Goal: Transaction & Acquisition: Purchase product/service

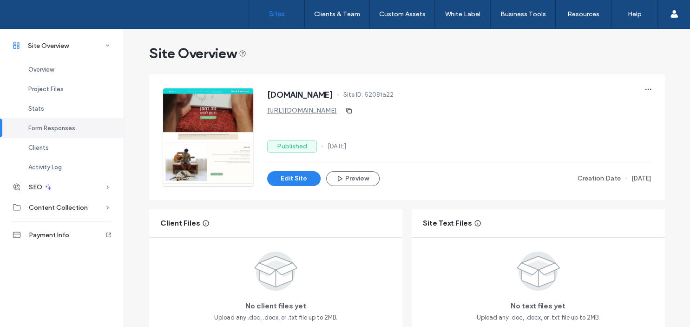
click at [274, 15] on label "Sites" at bounding box center [277, 14] width 16 height 8
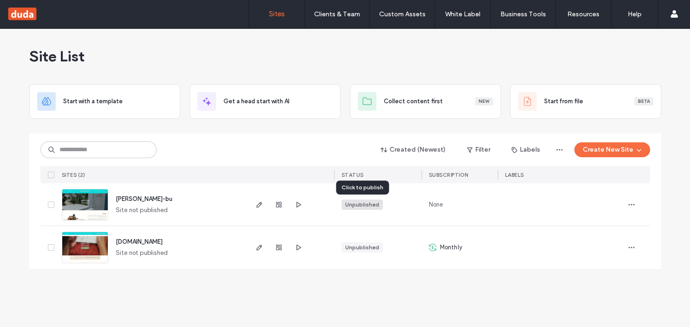
click at [362, 204] on div "Unpublished" at bounding box center [362, 204] width 34 height 8
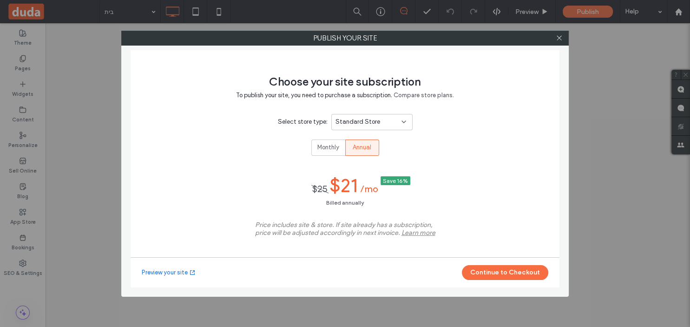
click at [403, 124] on icon at bounding box center [403, 121] width 7 height 7
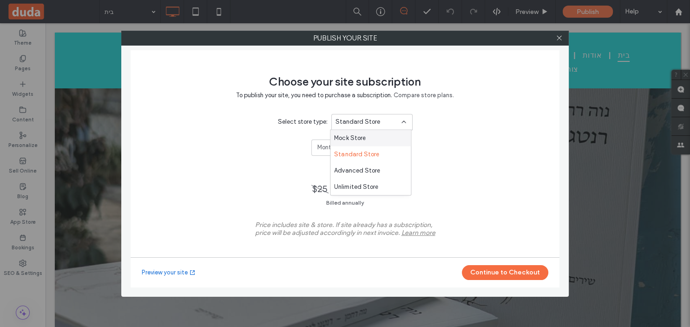
click at [475, 142] on div "Choose your site subscription To publish your site, you need to purchase a subs…" at bounding box center [345, 168] width 429 height 237
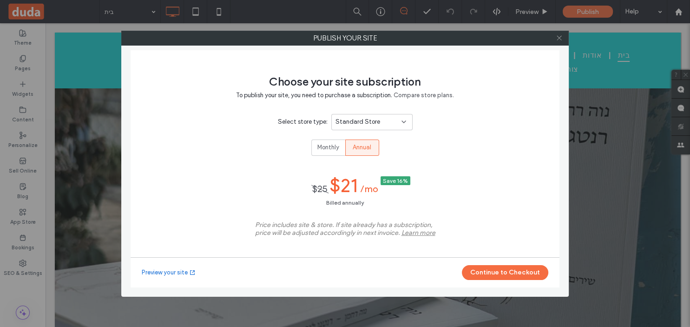
click at [558, 37] on icon at bounding box center [558, 37] width 7 height 7
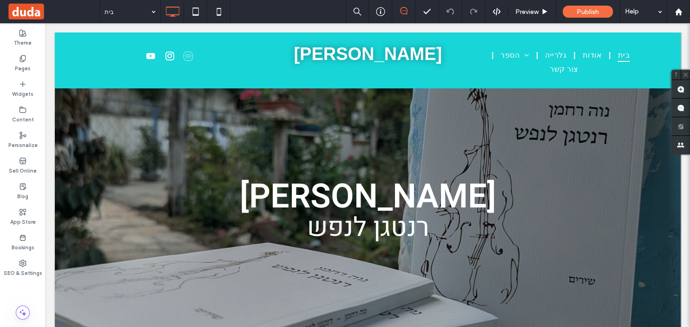
click at [22, 167] on label "Sell Online" at bounding box center [23, 169] width 28 height 10
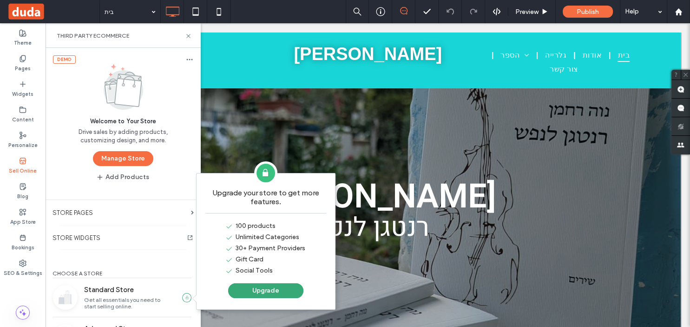
click at [190, 59] on icon at bounding box center [189, 59] width 7 height 7
click at [188, 66] on div "Remove store" at bounding box center [222, 74] width 78 height 17
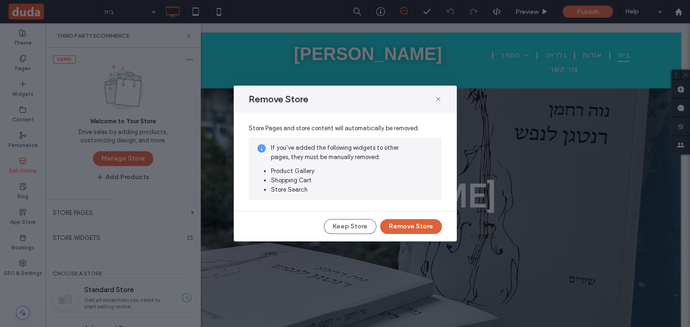
click at [410, 222] on button "Remove Store" at bounding box center [411, 226] width 62 height 15
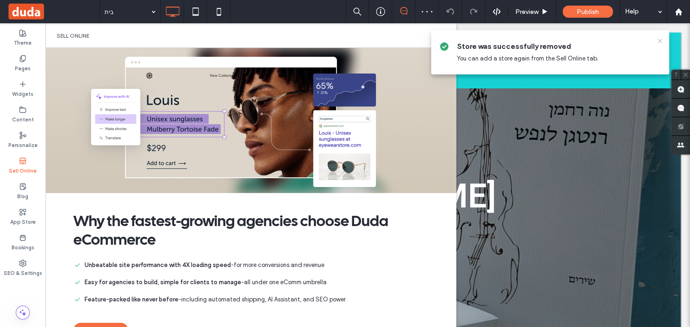
click at [658, 39] on use at bounding box center [659, 41] width 4 height 4
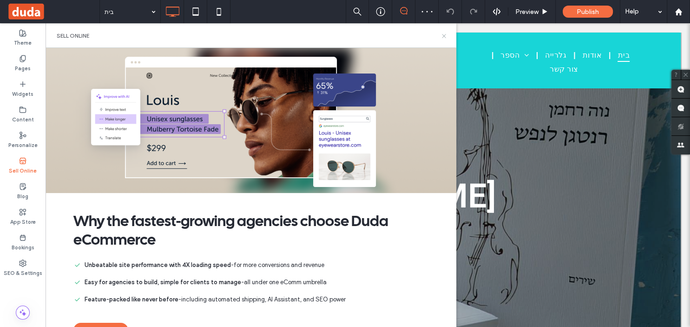
click at [444, 35] on icon at bounding box center [443, 36] width 7 height 7
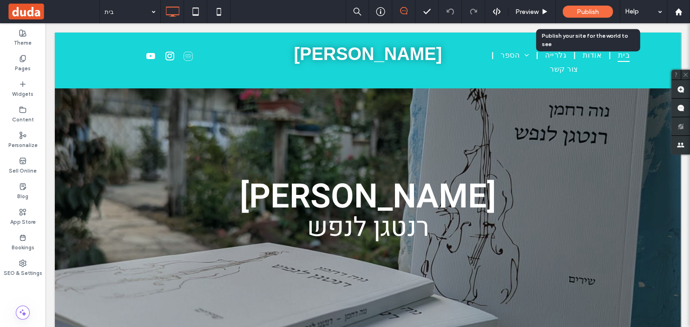
click at [586, 14] on span "Publish" at bounding box center [587, 12] width 22 height 8
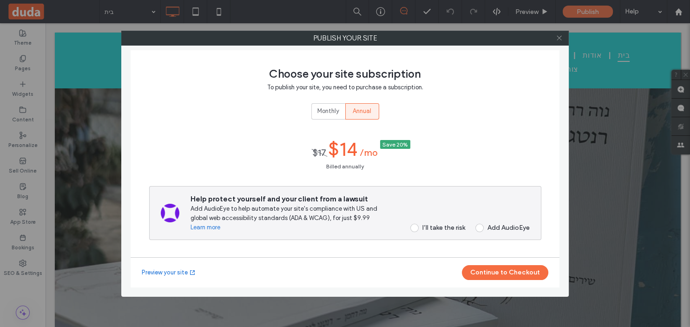
click at [559, 37] on icon at bounding box center [558, 37] width 7 height 7
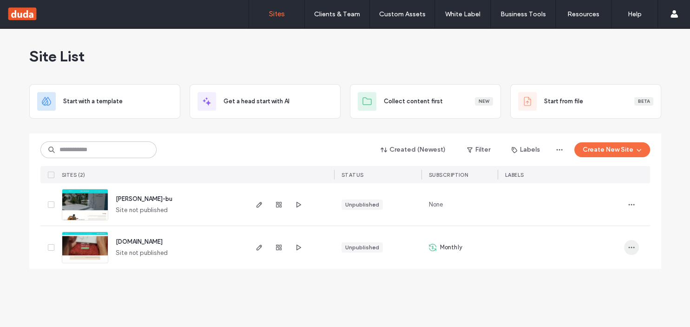
click at [630, 248] on icon "button" at bounding box center [630, 246] width 7 height 7
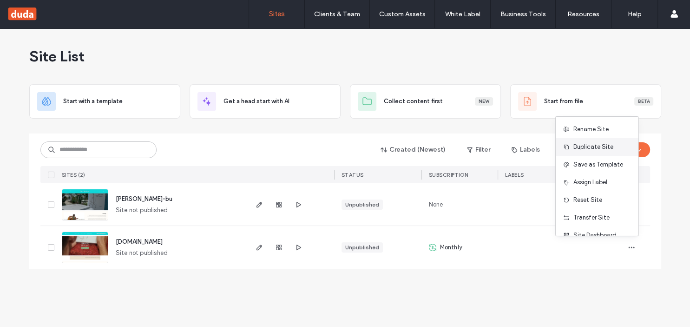
scroll to position [29, 0]
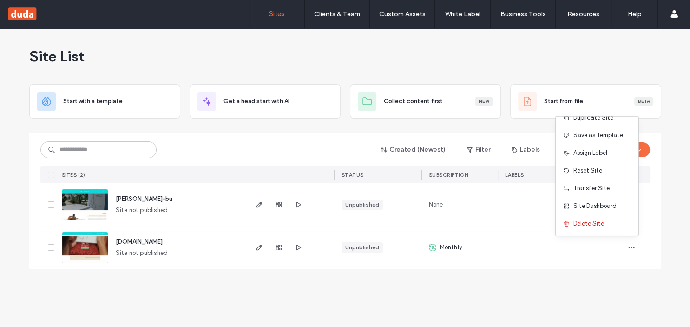
click at [529, 307] on div "Site List Start with a template Get a head start with AI Collect content first …" at bounding box center [345, 177] width 690 height 298
click at [462, 287] on div "Site List Start with a template Get a head start with AI Collect content first …" at bounding box center [345, 177] width 690 height 298
click at [511, 257] on div at bounding box center [560, 247] width 111 height 20
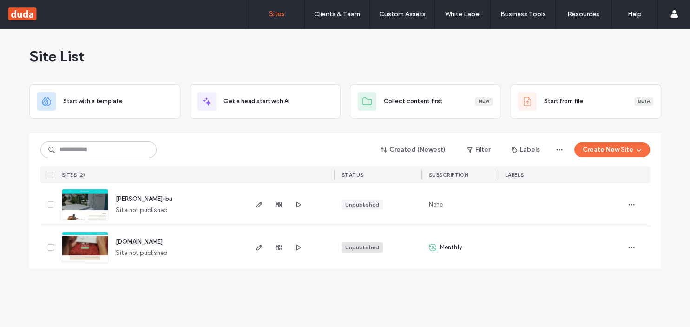
click at [358, 248] on div "Unpublished" at bounding box center [362, 247] width 34 height 8
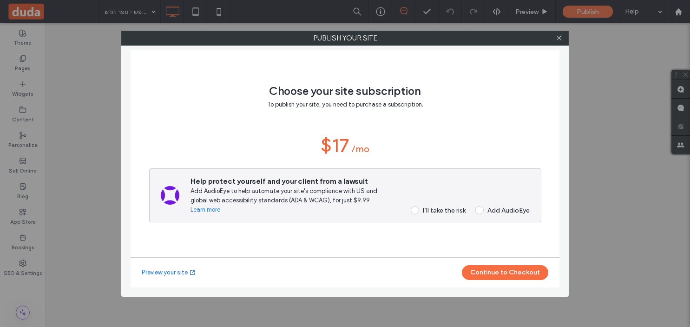
click at [412, 213] on span at bounding box center [415, 210] width 8 height 8
click at [502, 271] on button "Continue to Checkout" at bounding box center [505, 272] width 86 height 15
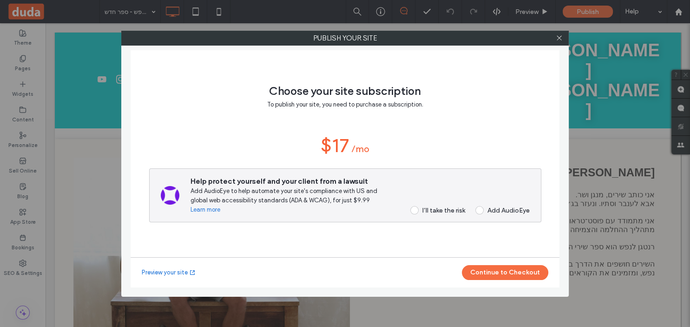
click at [413, 211] on span at bounding box center [414, 210] width 8 height 8
click at [506, 273] on button "Continue to Checkout" at bounding box center [505, 272] width 86 height 15
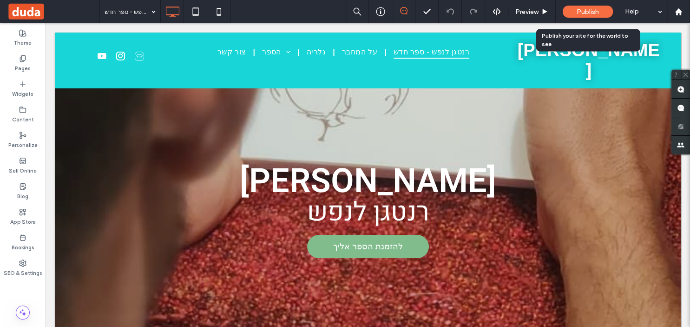
click at [586, 9] on span "Publish" at bounding box center [587, 12] width 22 height 8
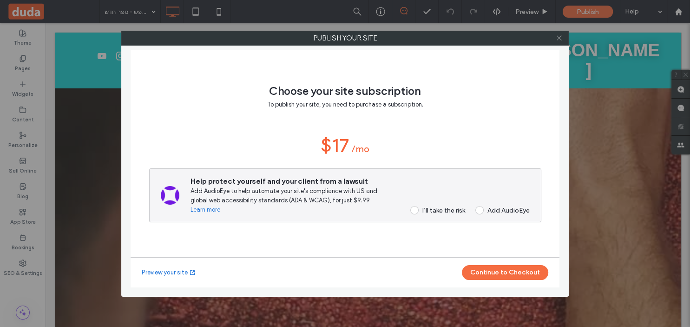
click at [556, 37] on icon at bounding box center [558, 37] width 7 height 7
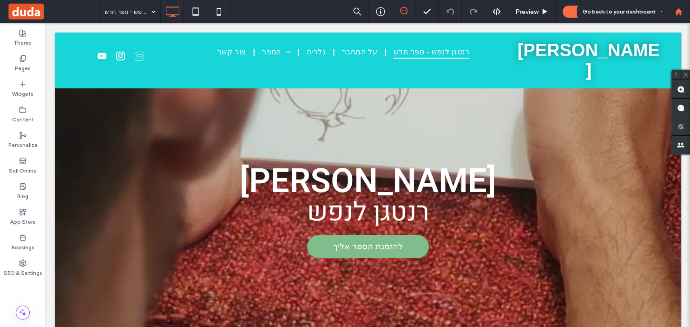
click at [678, 12] on use at bounding box center [677, 11] width 7 height 7
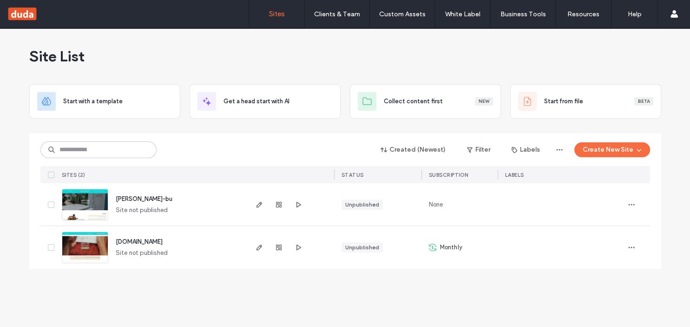
click at [616, 35] on label "Account" at bounding box center [612, 37] width 24 height 7
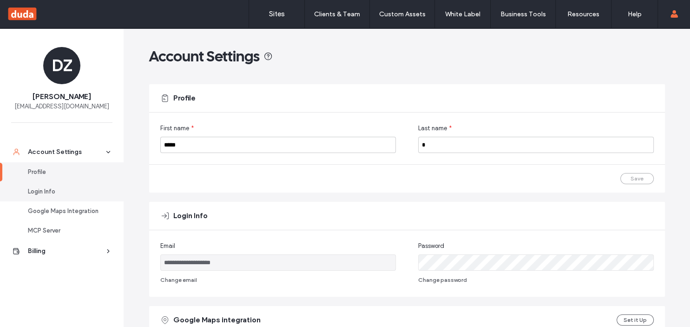
scroll to position [294, 0]
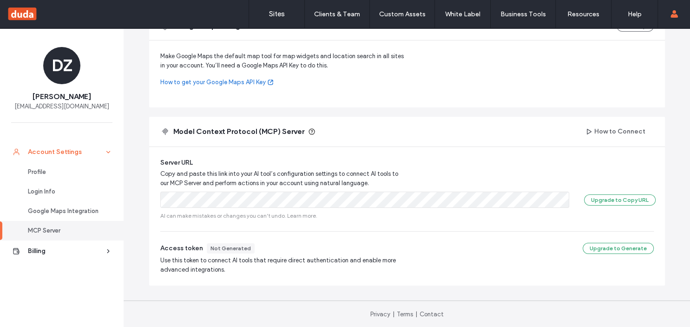
click at [107, 150] on icon at bounding box center [108, 152] width 7 height 7
click at [32, 172] on div "Profile" at bounding box center [66, 171] width 76 height 9
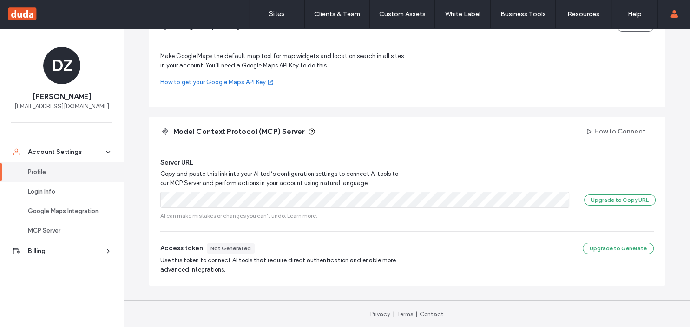
scroll to position [29, 0]
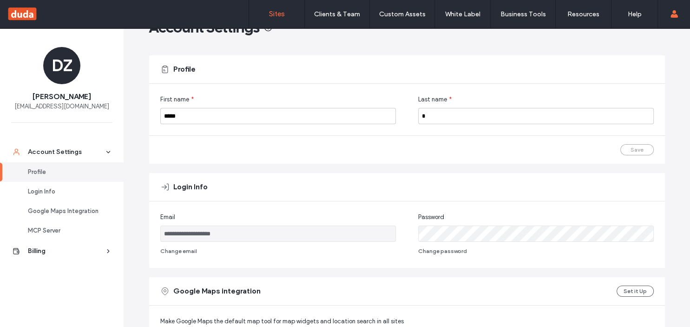
click at [277, 12] on label "Sites" at bounding box center [277, 14] width 16 height 8
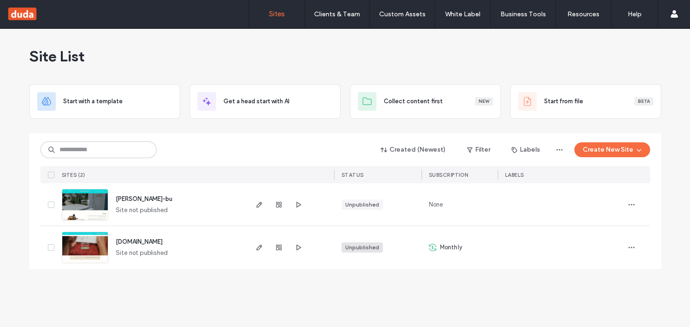
click at [362, 248] on div "Unpublished" at bounding box center [362, 247] width 34 height 8
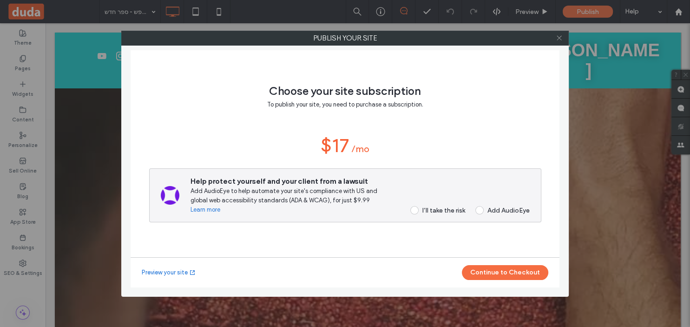
click at [557, 38] on icon at bounding box center [558, 37] width 7 height 7
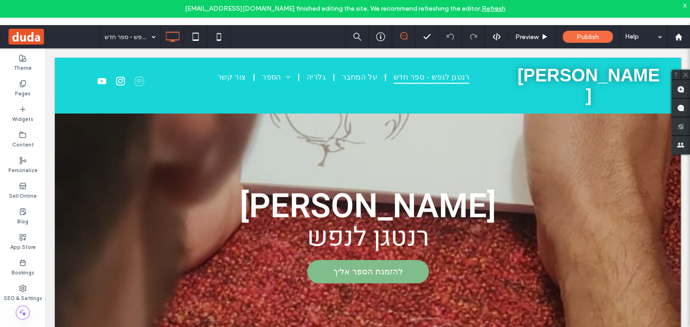
click at [482, 10] on link "Refresh" at bounding box center [494, 9] width 24 height 8
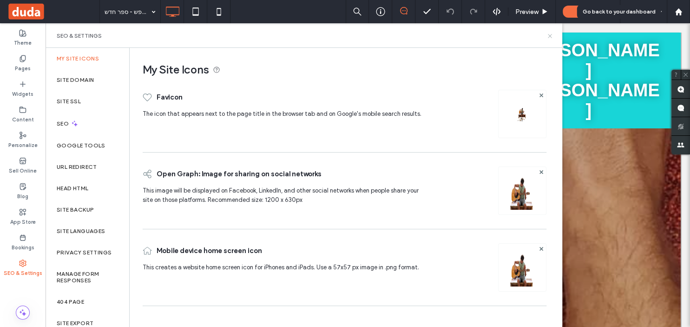
click at [686, 75] on use at bounding box center [685, 74] width 4 height 4
click at [549, 36] on use at bounding box center [550, 36] width 4 height 4
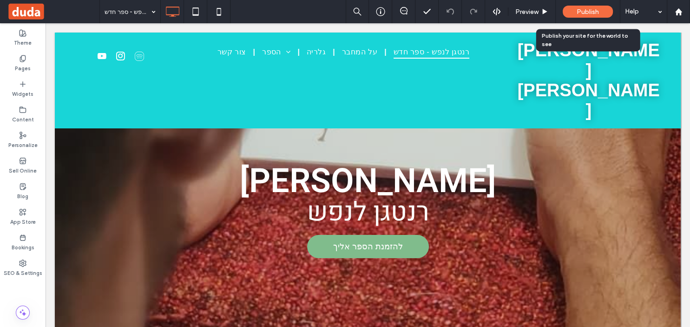
click at [584, 11] on span "Publish" at bounding box center [587, 12] width 22 height 8
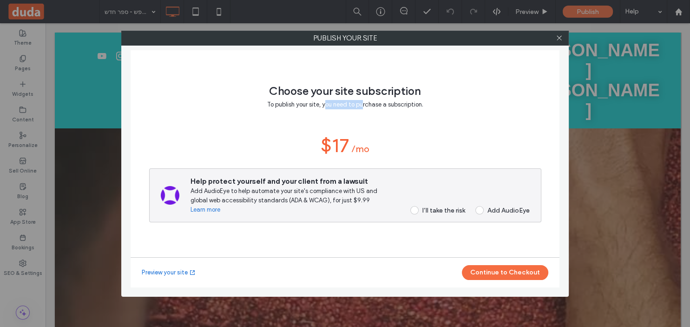
drag, startPoint x: 324, startPoint y: 103, endPoint x: 362, endPoint y: 100, distance: 38.2
click at [362, 100] on div "Choose your site subscription To publish your site, you need to purchase a subs…" at bounding box center [345, 95] width 156 height 27
click at [358, 100] on div "Choose your site subscription To publish your site, you need to purchase a subs…" at bounding box center [345, 95] width 156 height 27
click at [558, 38] on icon at bounding box center [558, 37] width 7 height 7
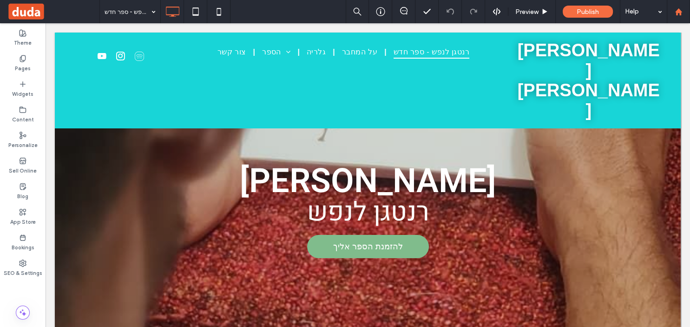
click at [679, 9] on use at bounding box center [677, 11] width 7 height 7
click at [677, 12] on use at bounding box center [677, 11] width 7 height 7
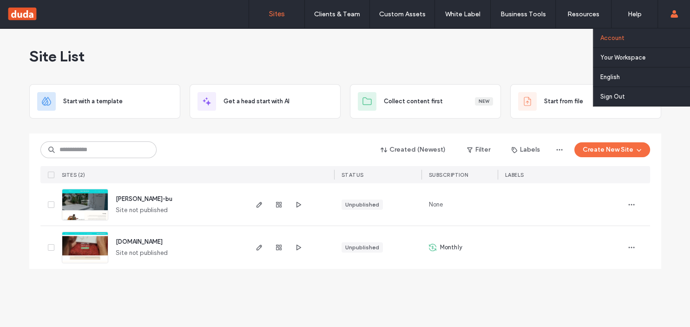
click at [614, 39] on label "Account" at bounding box center [612, 37] width 24 height 7
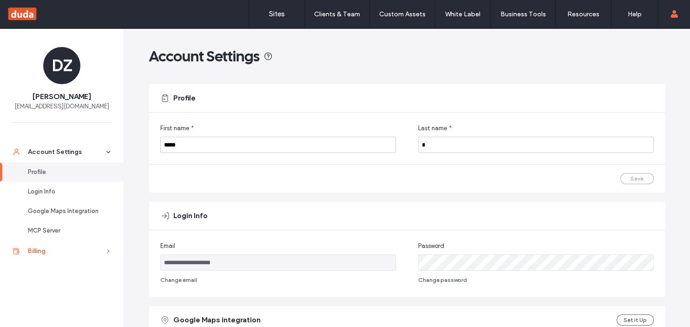
click at [59, 252] on div "Billing" at bounding box center [66, 250] width 76 height 9
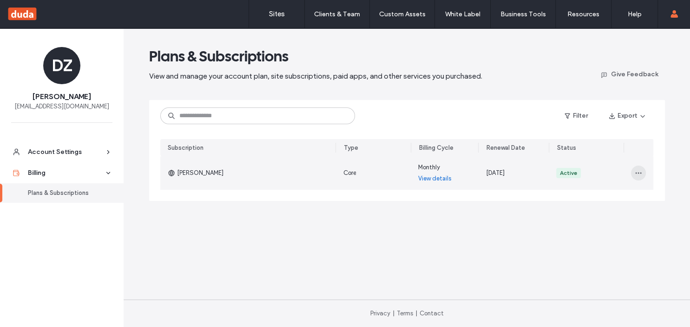
click at [638, 172] on icon "button" at bounding box center [637, 172] width 7 height 7
click at [601, 252] on span "View Payment History" at bounding box center [599, 249] width 59 height 9
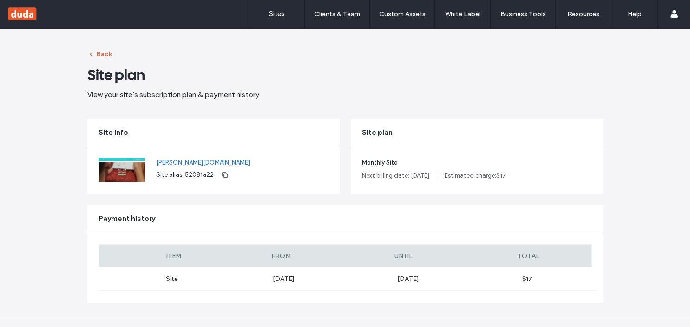
click at [93, 54] on icon "button" at bounding box center [90, 54] width 7 height 7
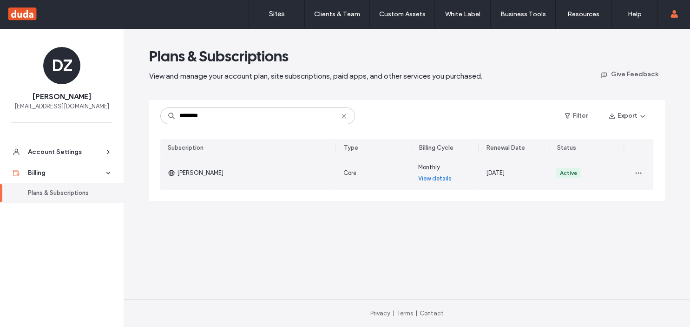
click at [433, 179] on link "View details" at bounding box center [434, 178] width 33 height 9
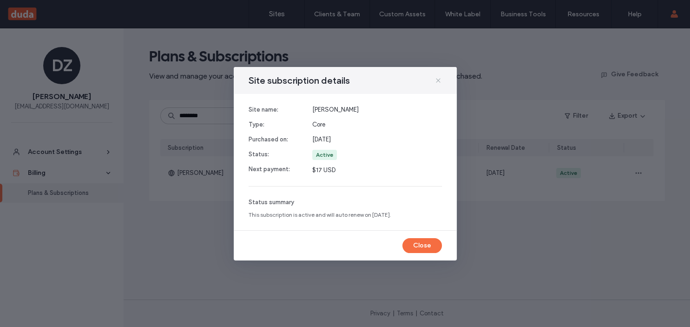
click at [438, 81] on icon at bounding box center [437, 80] width 7 height 7
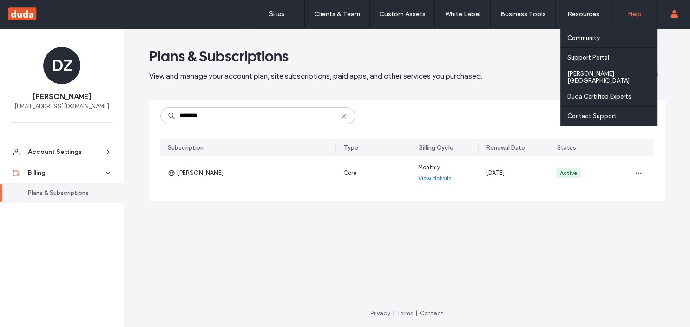
click at [634, 13] on label "Help" at bounding box center [634, 14] width 14 height 8
click at [632, 17] on label "Help" at bounding box center [634, 14] width 14 height 8
click at [585, 118] on label "Contact Support" at bounding box center [591, 115] width 49 height 7
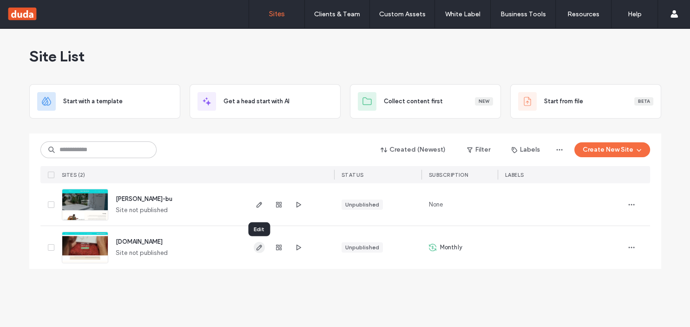
click at [257, 248] on icon "button" at bounding box center [258, 246] width 7 height 7
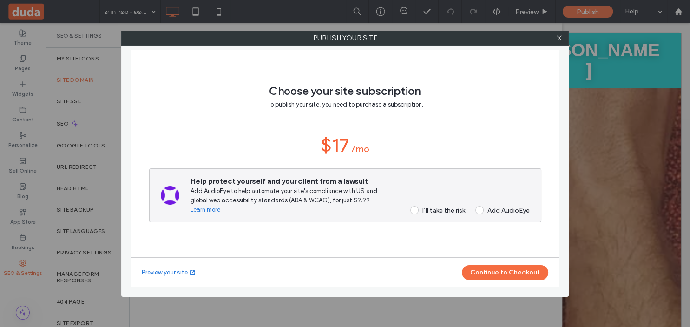
click at [413, 211] on span at bounding box center [414, 210] width 8 height 8
click at [501, 274] on button "Continue to Checkout" at bounding box center [505, 272] width 86 height 15
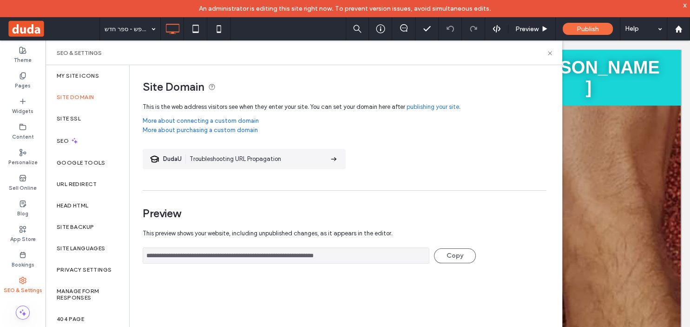
click at [685, 5] on div "x" at bounding box center [685, 5] width 4 height 8
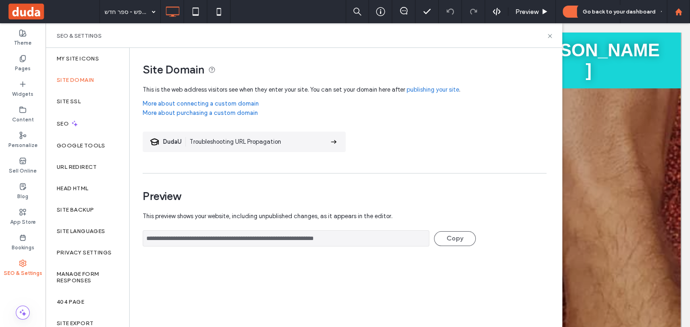
click at [678, 9] on use at bounding box center [677, 11] width 7 height 7
